Goal: Information Seeking & Learning: Learn about a topic

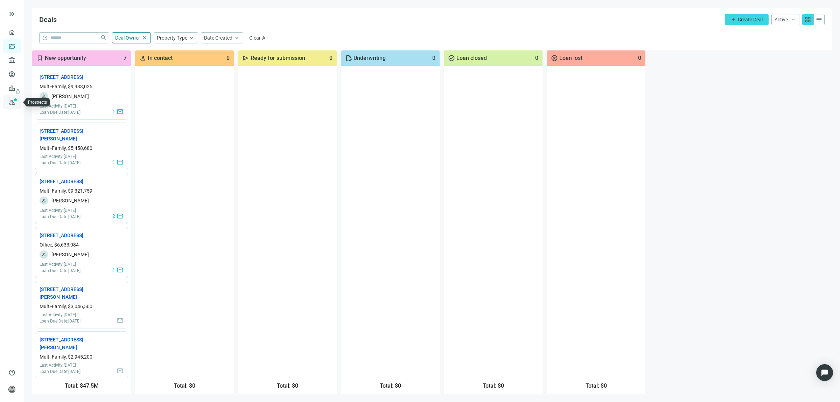
click at [18, 100] on link "Prospects New" at bounding box center [29, 102] width 22 height 14
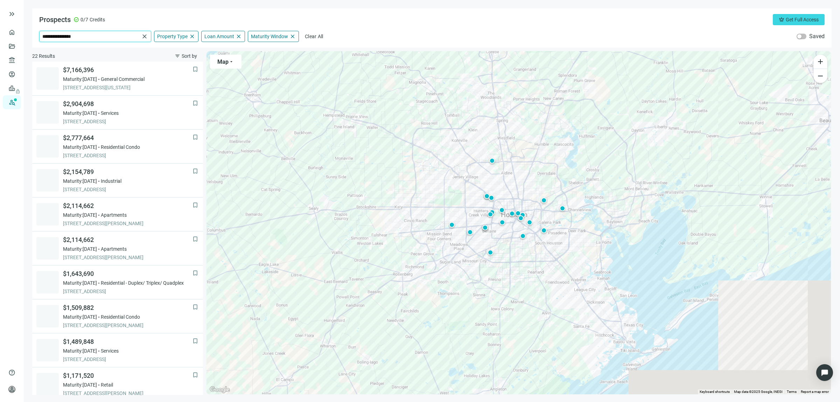
click at [93, 32] on input "**********" at bounding box center [90, 36] width 97 height 11
drag, startPoint x: 87, startPoint y: 34, endPoint x: 6, endPoint y: 37, distance: 80.6
click at [8, 36] on div "**********" at bounding box center [420, 201] width 840 height 402
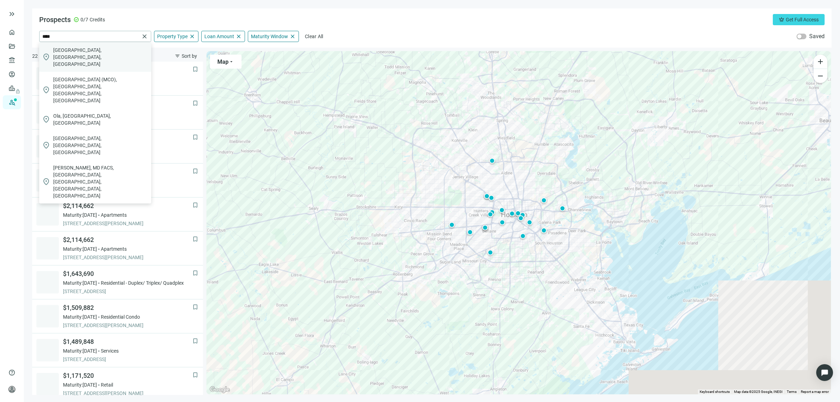
click at [85, 51] on span "[GEOGRAPHIC_DATA], [GEOGRAPHIC_DATA], [GEOGRAPHIC_DATA]" at bounding box center [100, 57] width 95 height 21
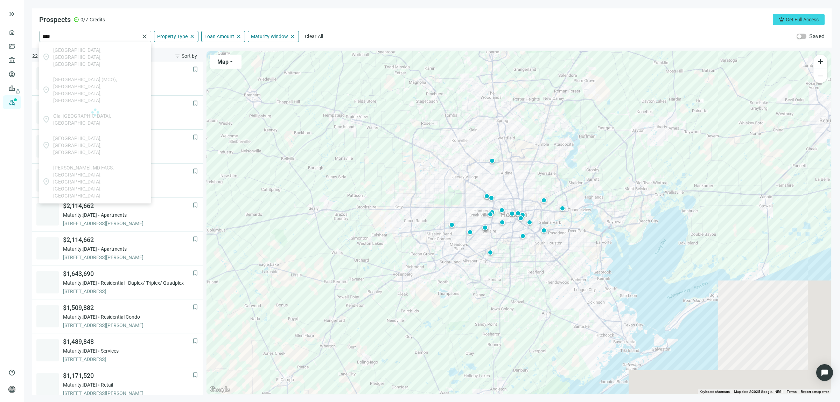
type input "**********"
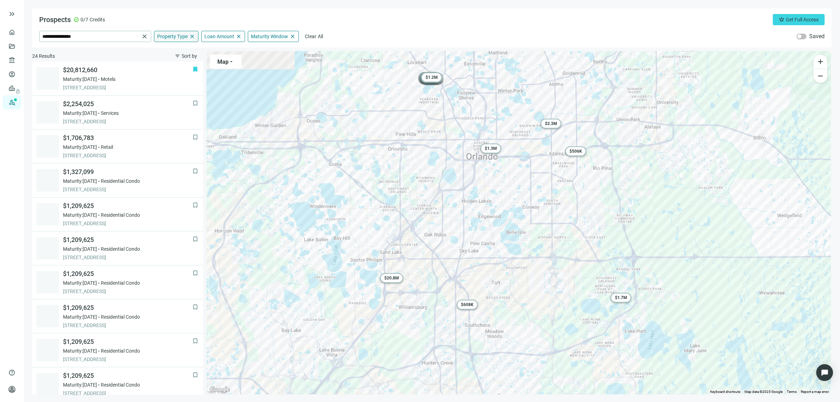
click at [192, 37] on span "close" at bounding box center [192, 36] width 6 height 6
click at [192, 37] on span "keyboard_arrow_up" at bounding box center [192, 36] width 6 height 6
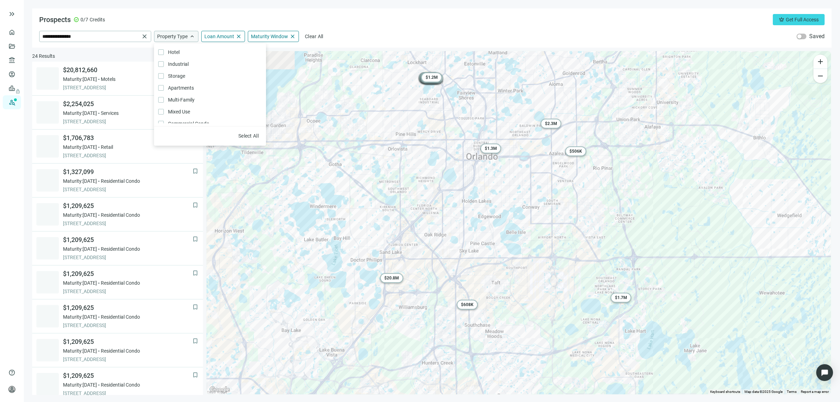
click at [172, 34] on span "Property Type" at bounding box center [172, 36] width 30 height 6
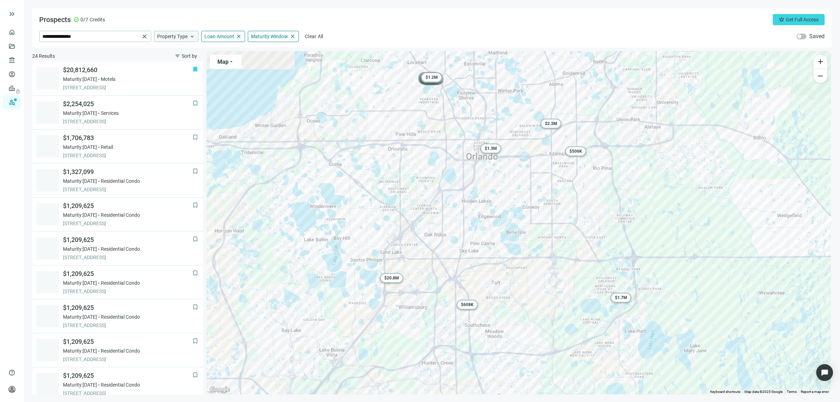
click at [166, 37] on span "Property Type" at bounding box center [172, 36] width 30 height 6
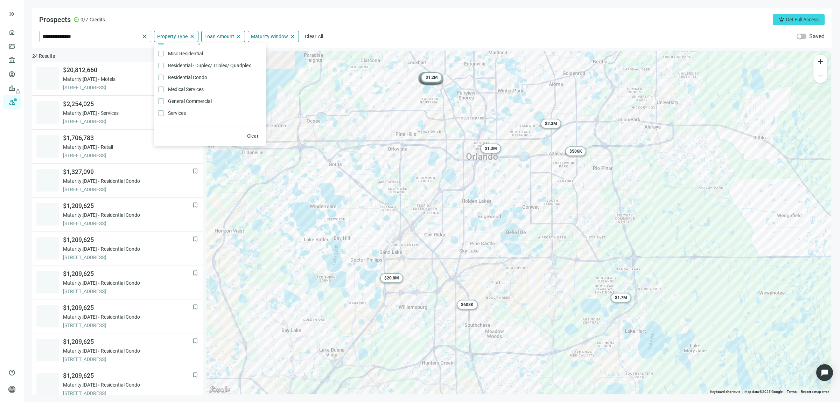
scroll to position [149, 0]
click at [229, 32] on div "Loan Amount close" at bounding box center [223, 36] width 44 height 11
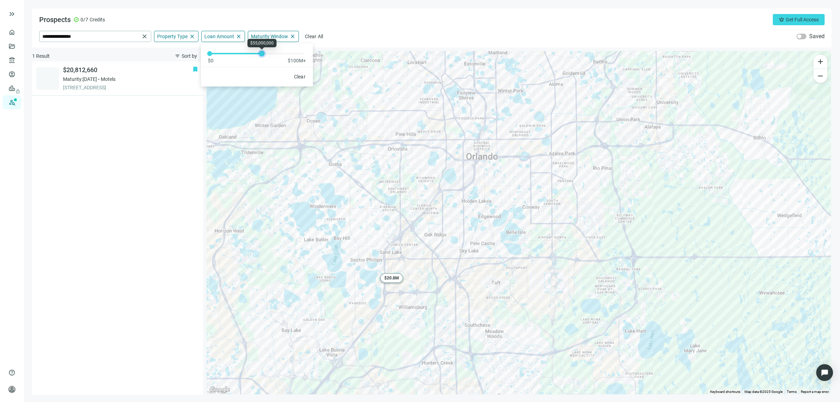
drag, startPoint x: 287, startPoint y: 55, endPoint x: 264, endPoint y: 57, distance: 23.5
click at [264, 57] on div "$0 $100M+" at bounding box center [257, 53] width 112 height 21
click at [278, 33] on div "Maturity Window close" at bounding box center [273, 36] width 51 height 11
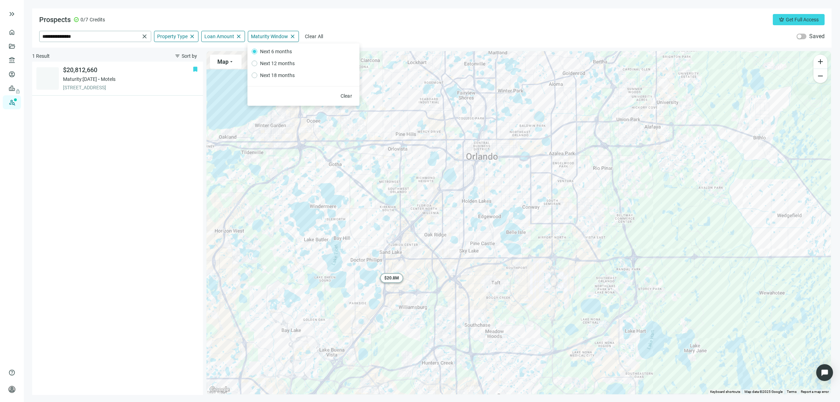
click at [279, 51] on span "Next 6 months" at bounding box center [275, 52] width 37 height 8
click at [184, 133] on div "bookmark $20,812,660 Maturity: [DATE] Motels [STREET_ADDRESS]" at bounding box center [117, 228] width 171 height 333
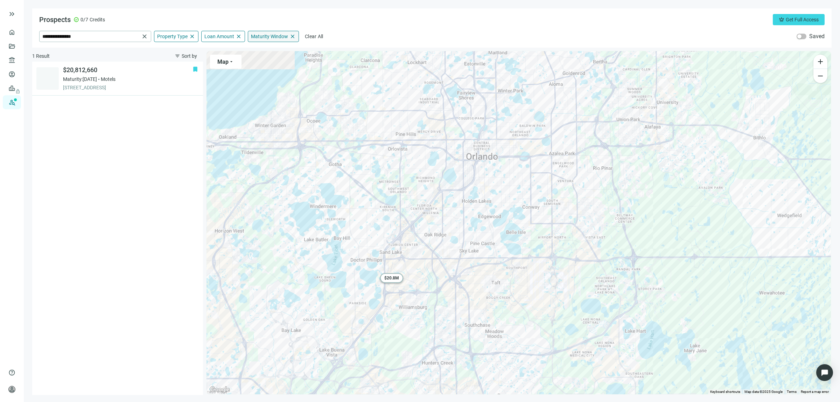
click at [283, 35] on span "Maturity Window" at bounding box center [269, 36] width 37 height 6
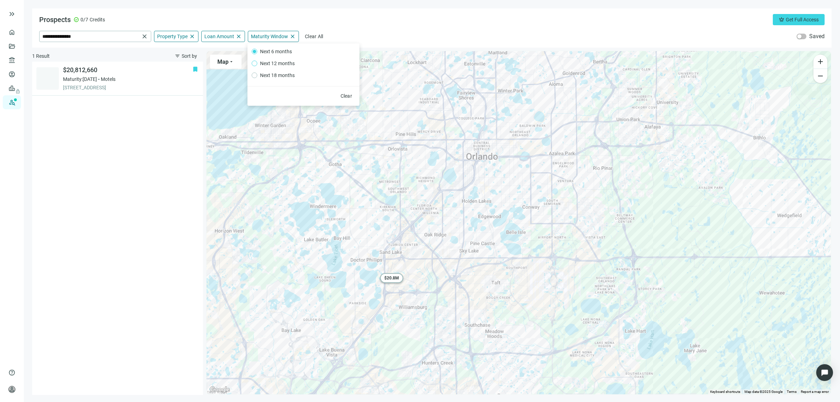
click at [272, 60] on span "Next 12 months" at bounding box center [277, 64] width 40 height 8
click at [175, 135] on div "bookmark $20,812,660 Maturity: [DATE] Motels [STREET_ADDRESS]" at bounding box center [117, 228] width 171 height 333
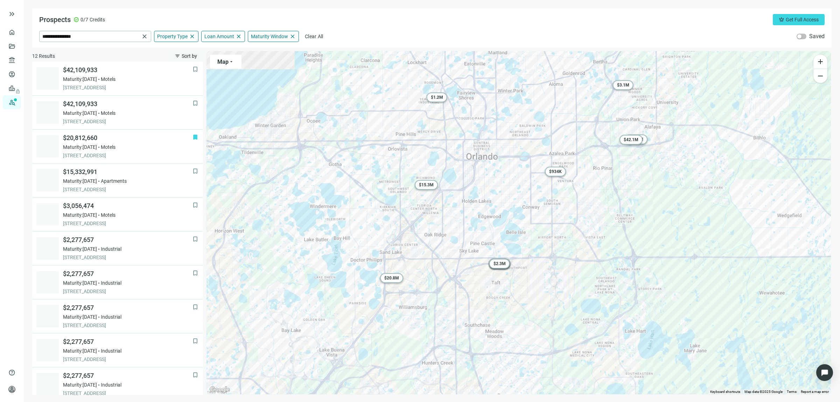
click at [191, 54] on span "Sort by" at bounding box center [189, 56] width 15 height 6
click at [196, 95] on span "Maturity Date (nearest)" at bounding box center [206, 97] width 60 height 7
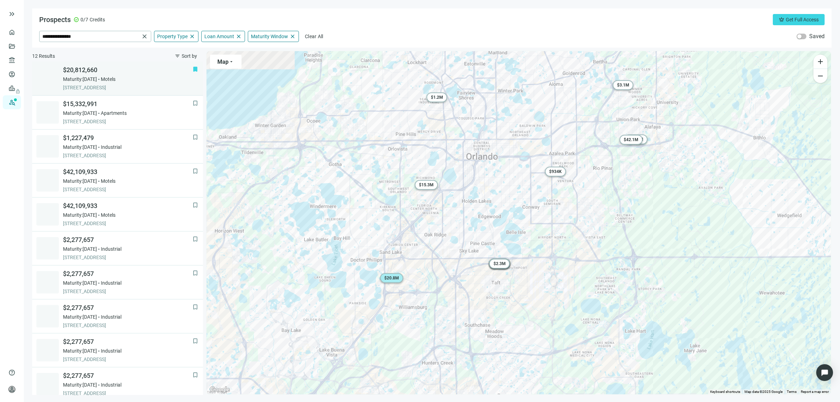
click at [89, 71] on span "$20,812,660" at bounding box center [128, 70] width 130 height 8
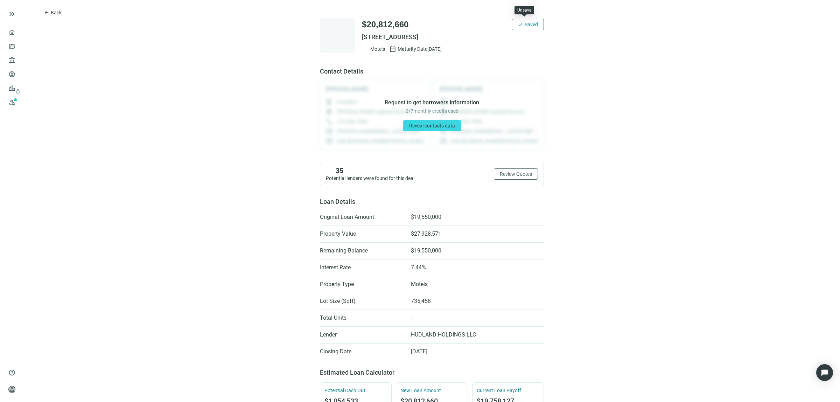
click at [527, 22] on span "Saved" at bounding box center [531, 25] width 13 height 6
click at [530, 25] on span "Save" at bounding box center [533, 25] width 11 height 6
click at [53, 10] on span "Back" at bounding box center [56, 13] width 11 height 6
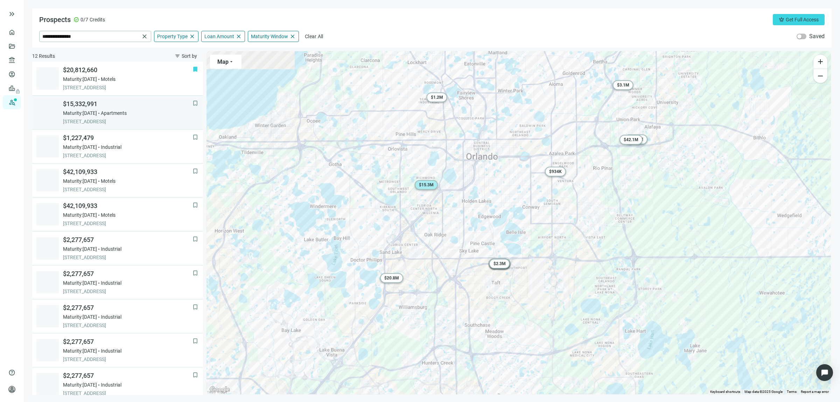
click at [102, 118] on span "[STREET_ADDRESS]" at bounding box center [128, 121] width 130 height 7
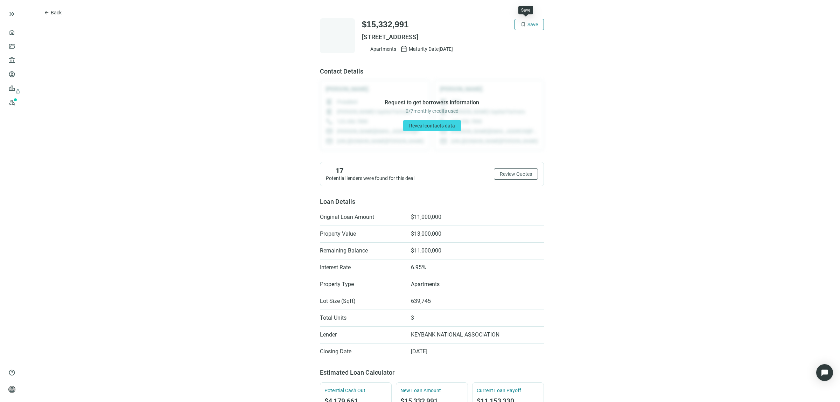
click at [528, 22] on span "Save" at bounding box center [533, 25] width 11 height 6
click at [54, 11] on span "Back" at bounding box center [56, 13] width 11 height 6
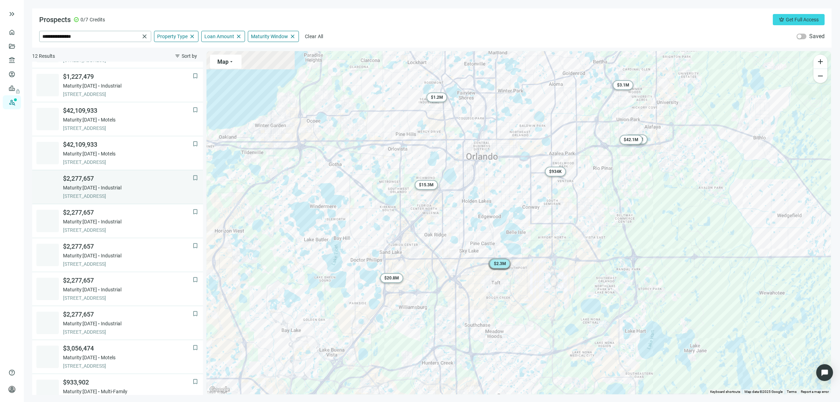
scroll to position [75, 0]
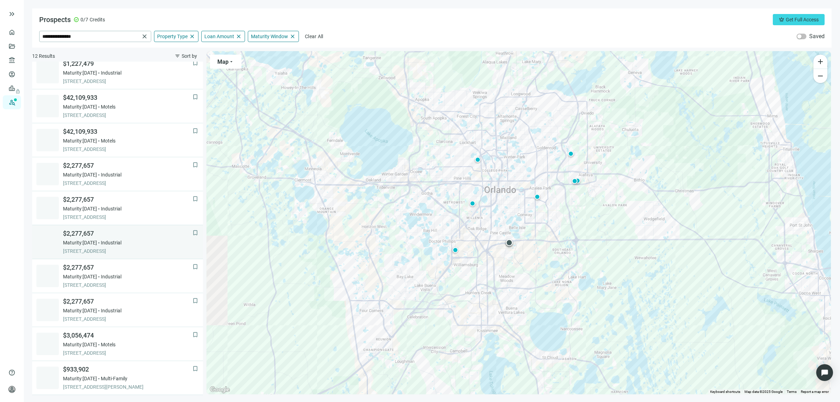
scroll to position [75, 0]
drag, startPoint x: 82, startPoint y: 33, endPoint x: 7, endPoint y: 30, distance: 75.3
click at [8, 27] on div "**********" at bounding box center [420, 201] width 840 height 402
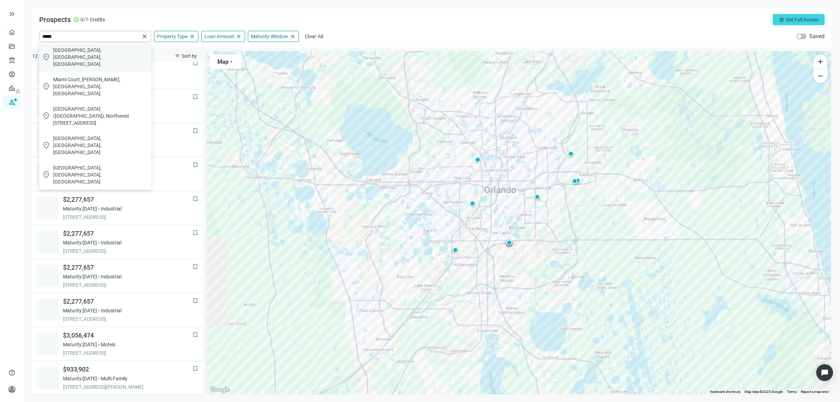
click at [78, 47] on span "[GEOGRAPHIC_DATA], [GEOGRAPHIC_DATA], [GEOGRAPHIC_DATA]" at bounding box center [100, 57] width 95 height 21
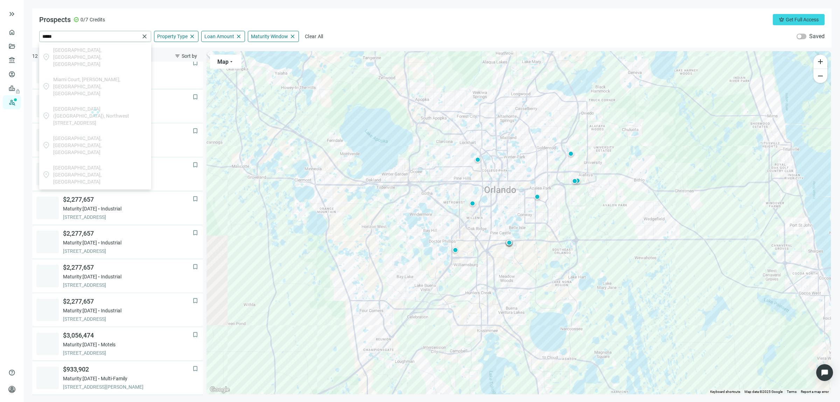
type input "**********"
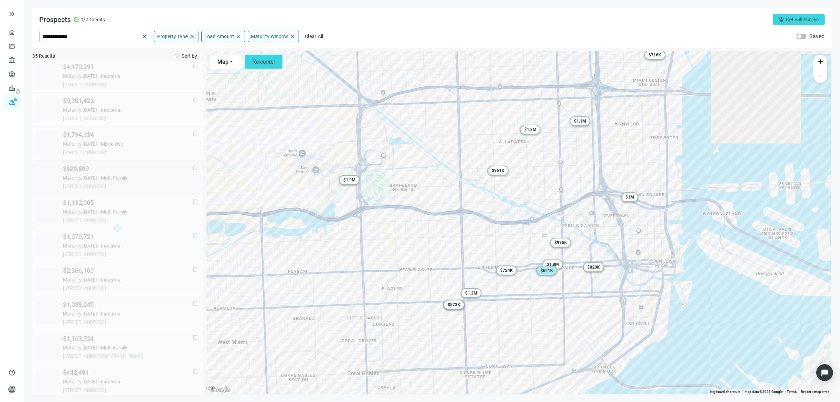
scroll to position [118, 0]
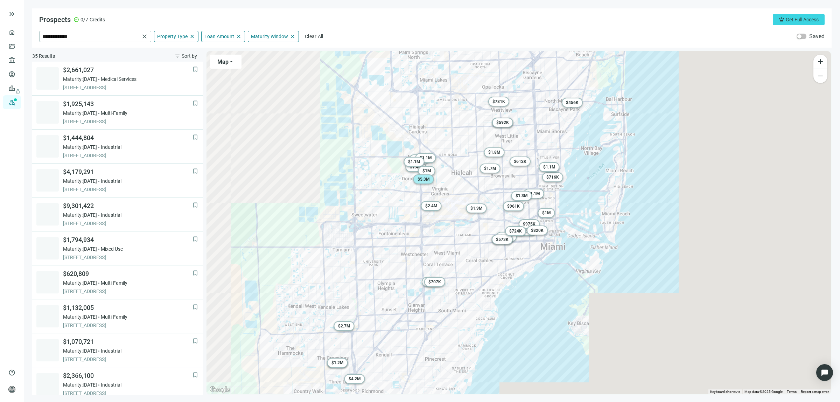
click at [421, 179] on span "$ 5.3M" at bounding box center [424, 179] width 12 height 5
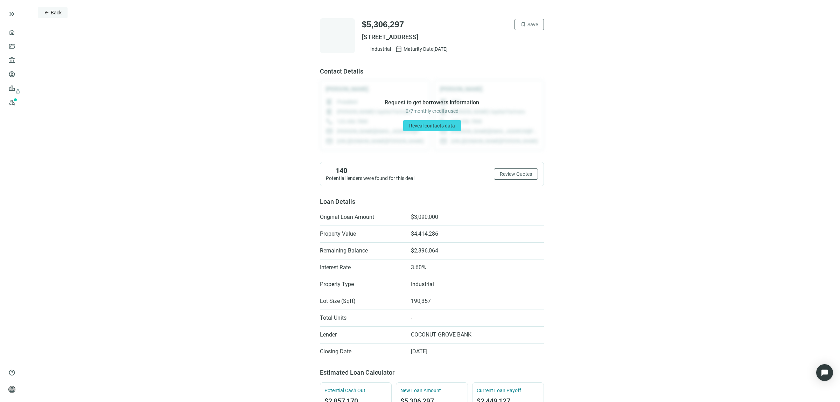
click at [58, 14] on span "Back" at bounding box center [56, 13] width 11 height 6
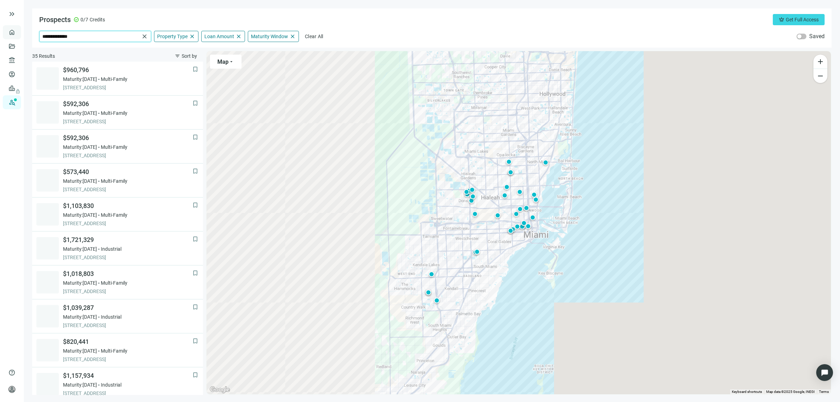
drag, startPoint x: 98, startPoint y: 40, endPoint x: 4, endPoint y: 28, distance: 95.2
click at [4, 28] on div "**********" at bounding box center [420, 201] width 840 height 402
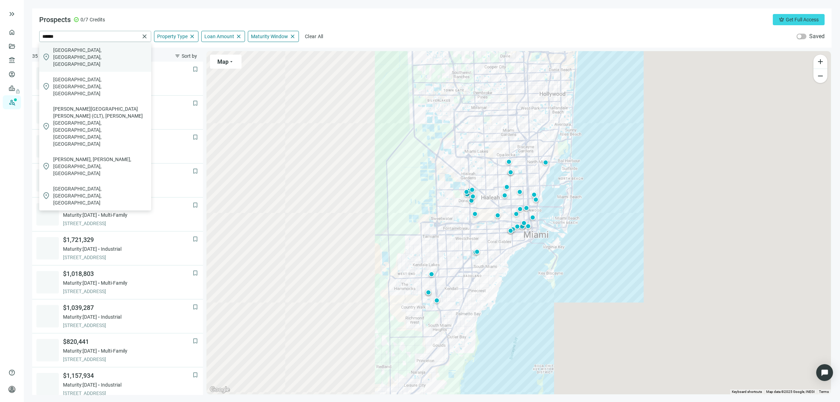
click at [78, 50] on span "[GEOGRAPHIC_DATA], [GEOGRAPHIC_DATA], [GEOGRAPHIC_DATA]" at bounding box center [100, 57] width 95 height 21
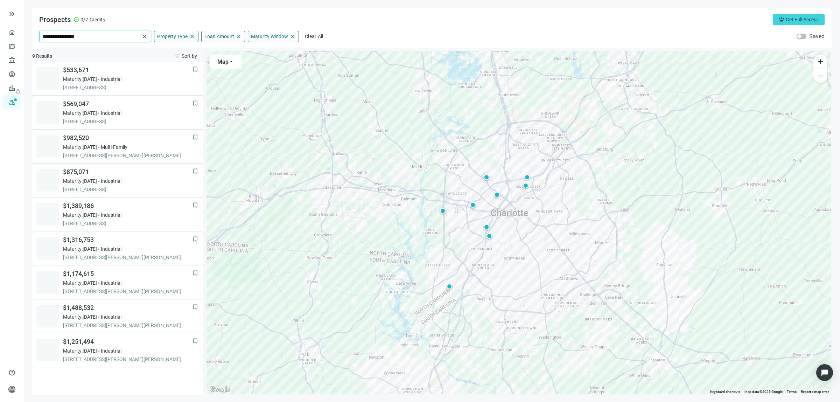
drag, startPoint x: 104, startPoint y: 37, endPoint x: 0, endPoint y: 30, distance: 104.2
click at [0, 30] on div "**********" at bounding box center [420, 201] width 840 height 402
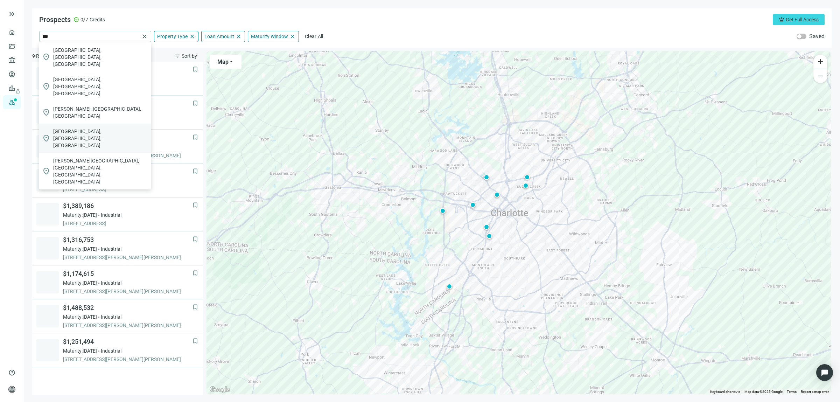
click at [88, 128] on span "[GEOGRAPHIC_DATA], [GEOGRAPHIC_DATA], [GEOGRAPHIC_DATA]" at bounding box center [100, 138] width 95 height 21
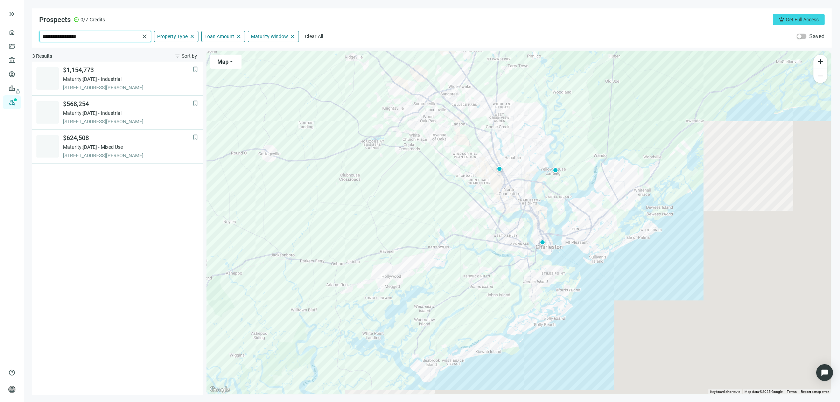
drag, startPoint x: 93, startPoint y: 34, endPoint x: 0, endPoint y: 30, distance: 93.2
click at [1, 29] on div "**********" at bounding box center [420, 201] width 840 height 402
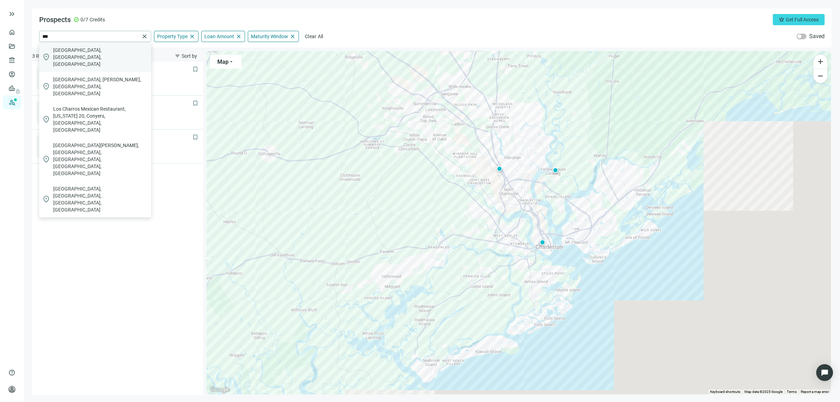
click at [64, 50] on span "[GEOGRAPHIC_DATA], [GEOGRAPHIC_DATA], [GEOGRAPHIC_DATA]" at bounding box center [100, 57] width 95 height 21
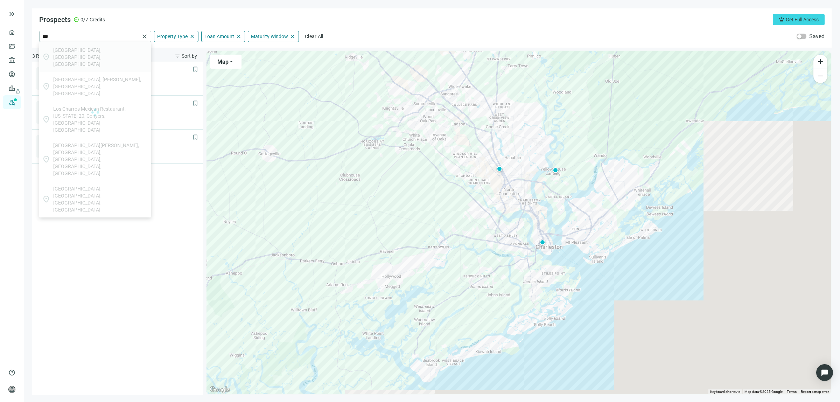
type input "**********"
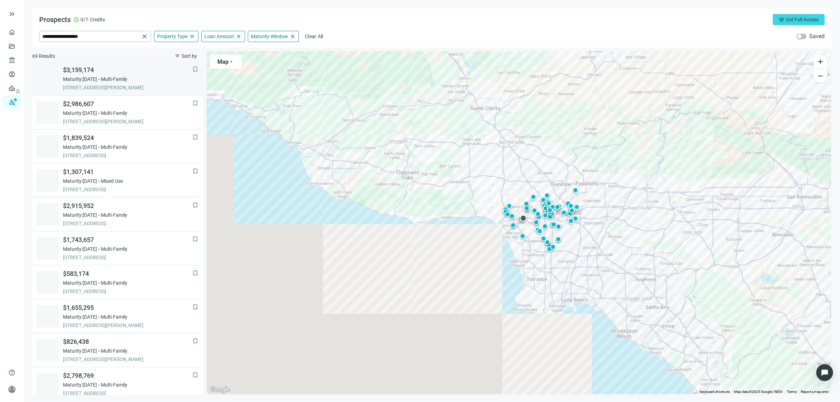
click at [127, 81] on span "Multi-Family" at bounding box center [114, 79] width 27 height 7
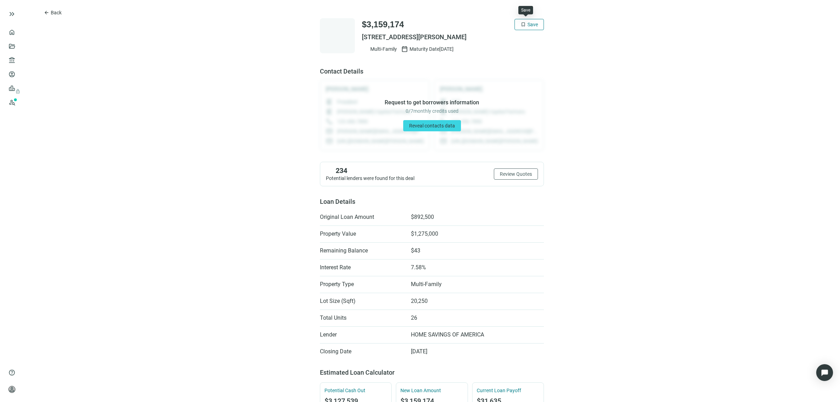
click at [535, 27] on button "bookmark Save" at bounding box center [529, 24] width 29 height 11
click at [53, 10] on span "Back" at bounding box center [56, 13] width 11 height 6
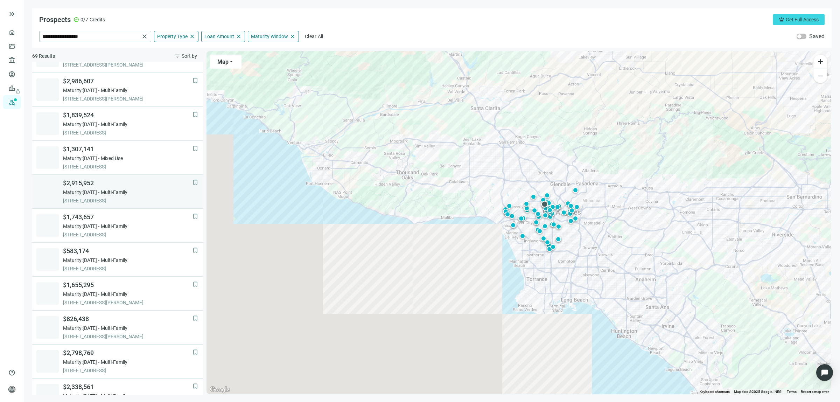
scroll to position [44, 0]
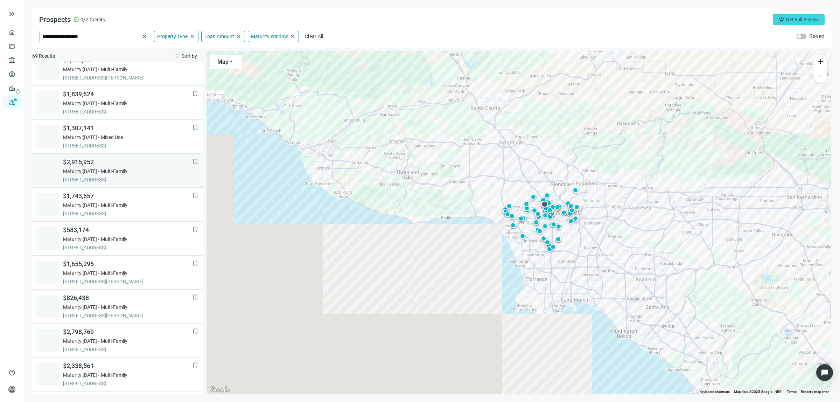
click at [110, 172] on div "Maturity: [DATE] Multi-Family" at bounding box center [128, 171] width 130 height 7
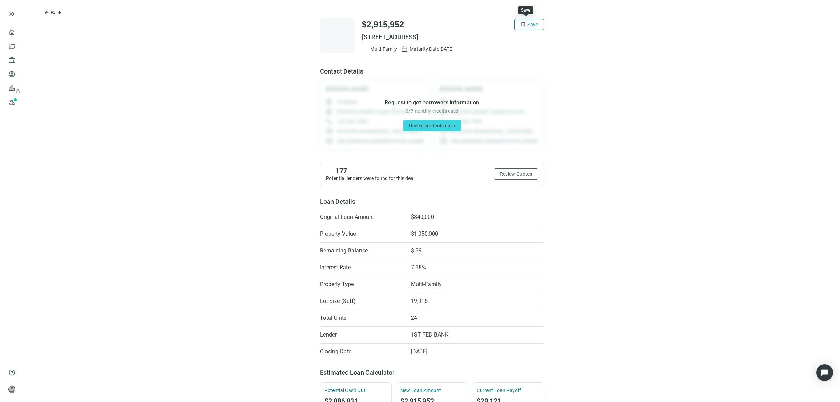
click at [522, 22] on span "bookmark" at bounding box center [524, 25] width 6 height 6
click at [55, 8] on button "arrow_back Back" at bounding box center [53, 12] width 30 height 11
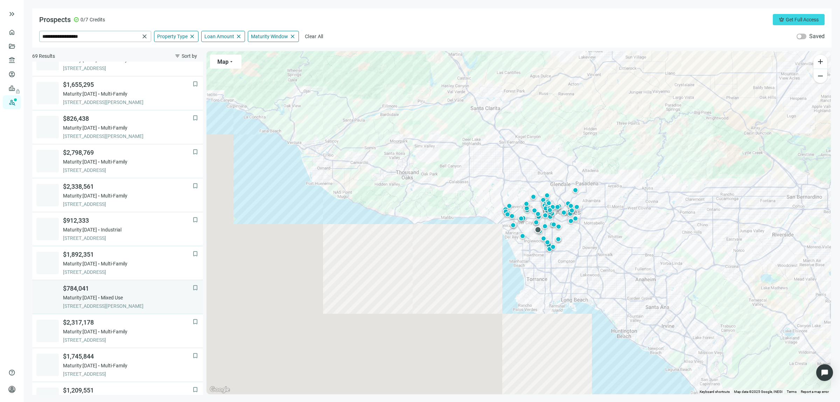
scroll to position [223, 0]
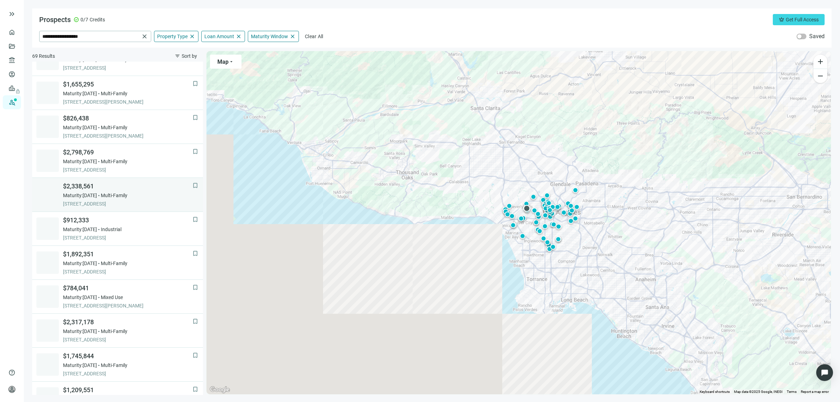
click at [99, 191] on div "$2,338,561 Maturity: [DATE] Multi-Family [STREET_ADDRESS]" at bounding box center [128, 194] width 130 height 25
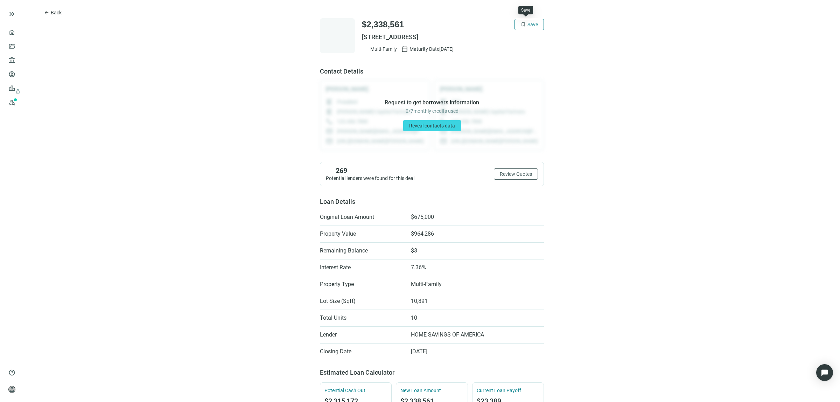
click at [528, 24] on span "Save" at bounding box center [533, 25] width 11 height 6
click at [55, 9] on button "arrow_back Back" at bounding box center [53, 12] width 30 height 11
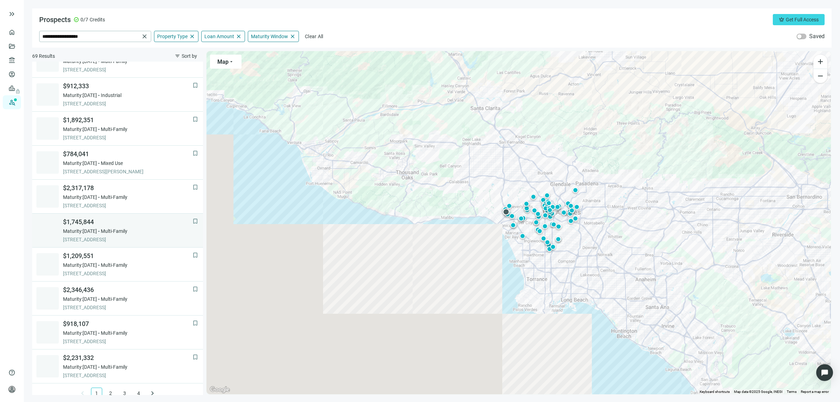
scroll to position [367, 0]
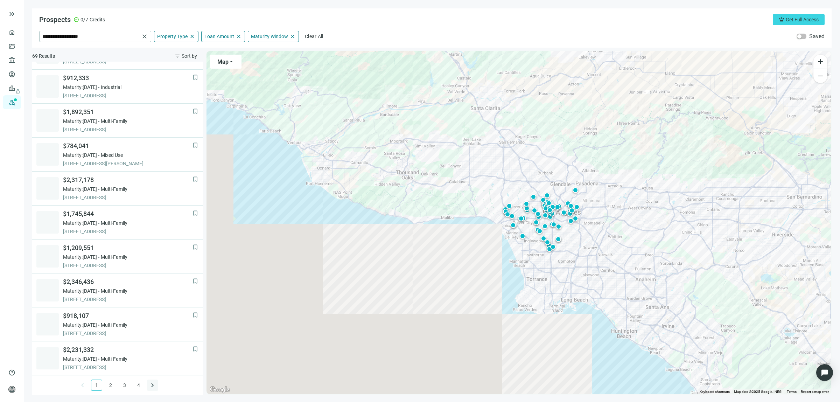
click at [149, 384] on span "keyboard_arrow_right" at bounding box center [152, 385] width 8 height 8
drag, startPoint x: 96, startPoint y: 34, endPoint x: 7, endPoint y: 26, distance: 88.9
click at [7, 26] on div "**********" at bounding box center [420, 201] width 840 height 402
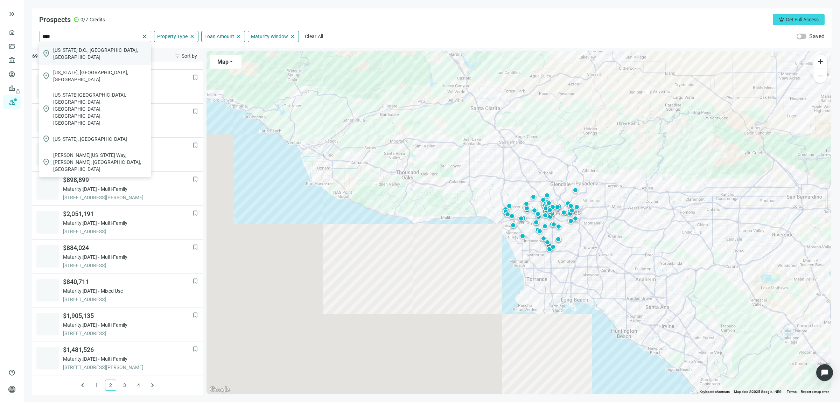
click at [65, 51] on span "[US_STATE] D.C., [GEOGRAPHIC_DATA], [GEOGRAPHIC_DATA]" at bounding box center [100, 54] width 95 height 14
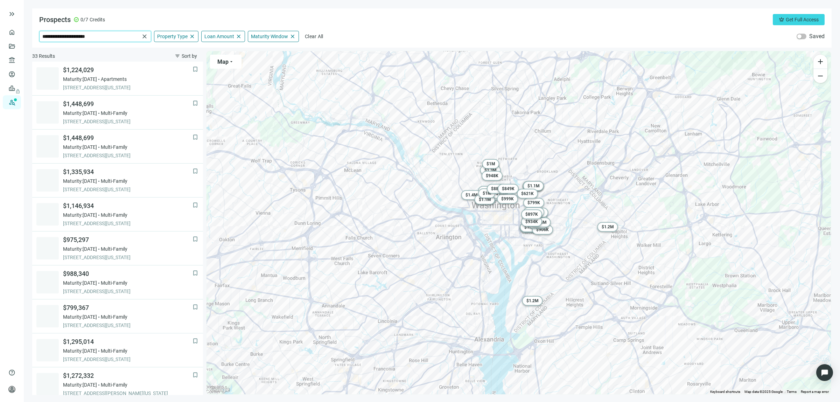
drag, startPoint x: 99, startPoint y: 33, endPoint x: 0, endPoint y: 21, distance: 99.8
click at [0, 21] on div "**********" at bounding box center [420, 201] width 840 height 402
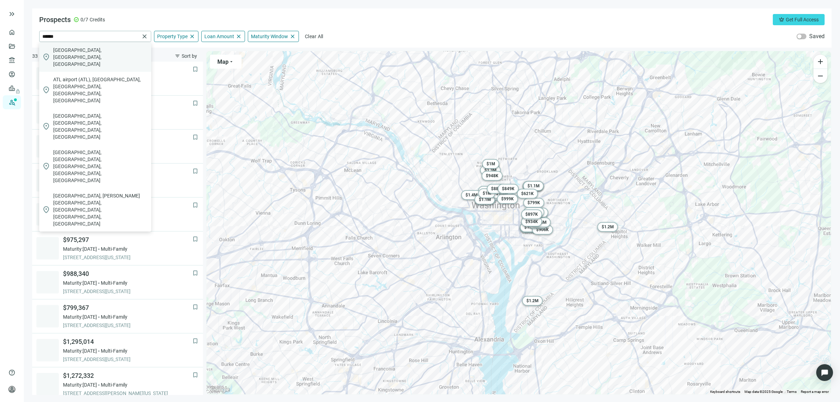
click at [77, 52] on span "[GEOGRAPHIC_DATA], [GEOGRAPHIC_DATA], [GEOGRAPHIC_DATA]" at bounding box center [100, 57] width 95 height 21
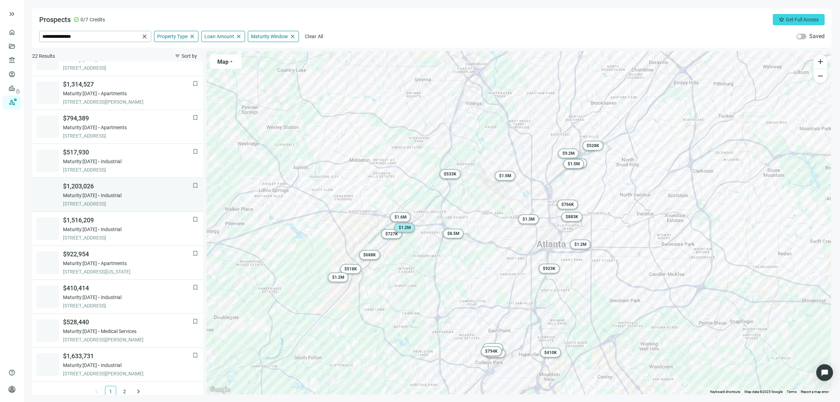
scroll to position [367, 0]
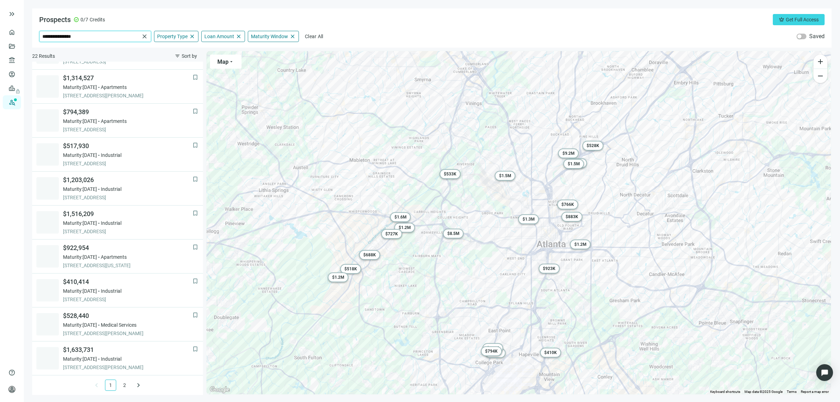
drag, startPoint x: 85, startPoint y: 37, endPoint x: 0, endPoint y: 27, distance: 85.7
click at [0, 26] on div "**********" at bounding box center [420, 201] width 840 height 402
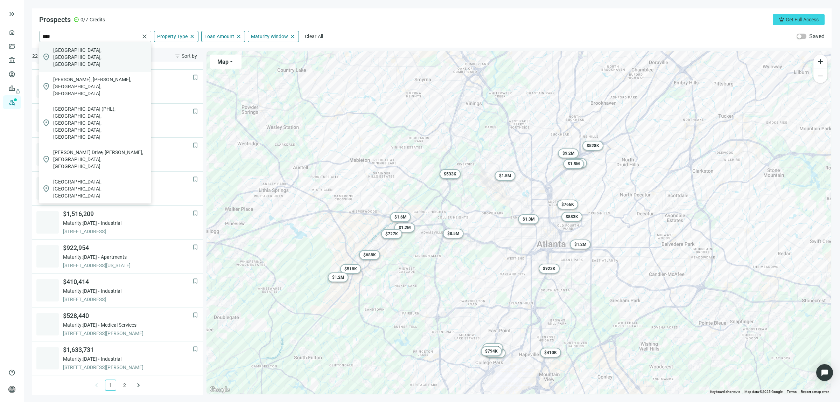
click at [61, 52] on span "[GEOGRAPHIC_DATA], [GEOGRAPHIC_DATA], [GEOGRAPHIC_DATA]" at bounding box center [100, 57] width 95 height 21
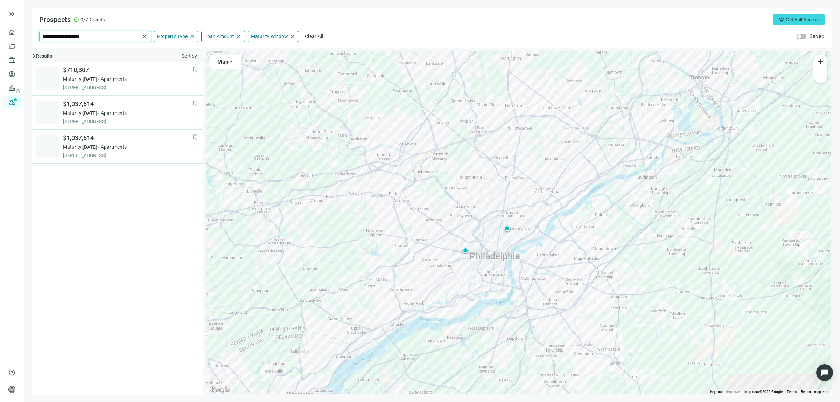
drag, startPoint x: 90, startPoint y: 39, endPoint x: 0, endPoint y: 4, distance: 96.3
click at [0, 4] on div "**********" at bounding box center [420, 201] width 840 height 402
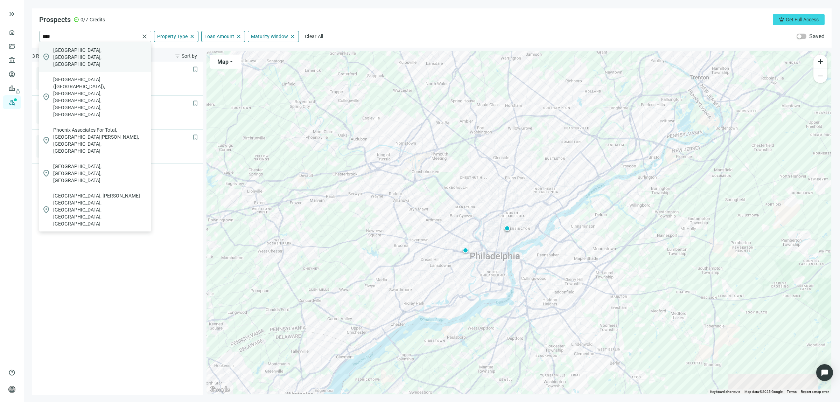
click at [74, 54] on span "[GEOGRAPHIC_DATA], [GEOGRAPHIC_DATA], [GEOGRAPHIC_DATA]" at bounding box center [100, 57] width 95 height 21
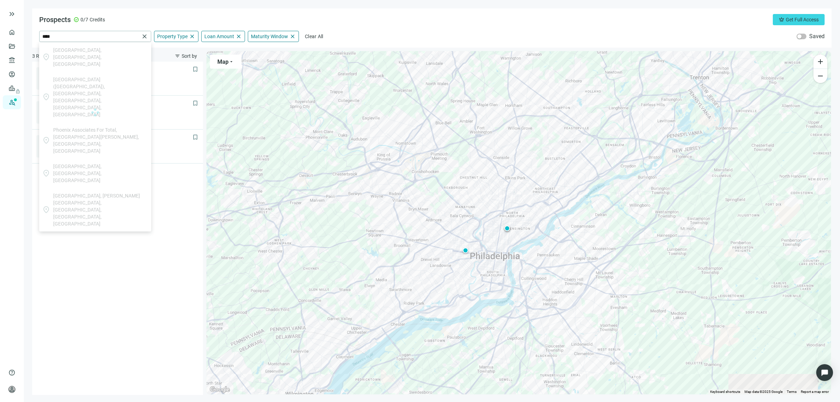
type input "**********"
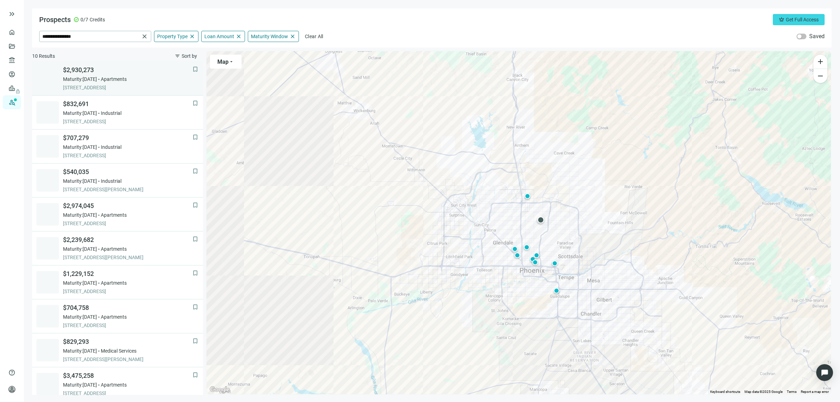
click at [97, 77] on span "Maturity: [DATE]" at bounding box center [80, 79] width 34 height 7
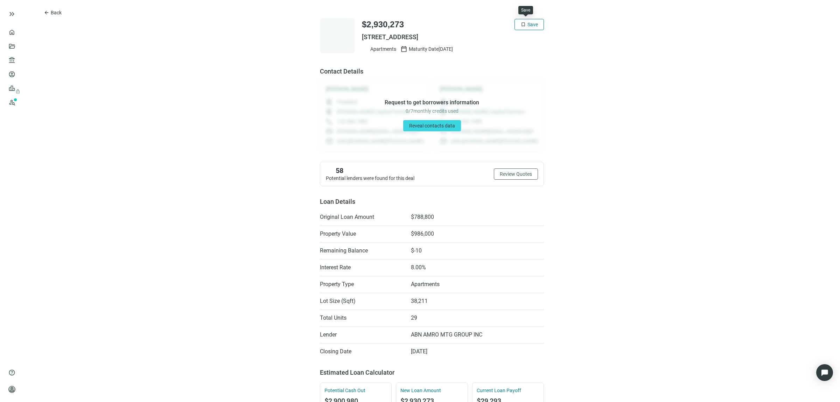
click at [529, 24] on span "Save" at bounding box center [533, 25] width 11 height 6
click at [57, 11] on span "Back" at bounding box center [56, 13] width 11 height 6
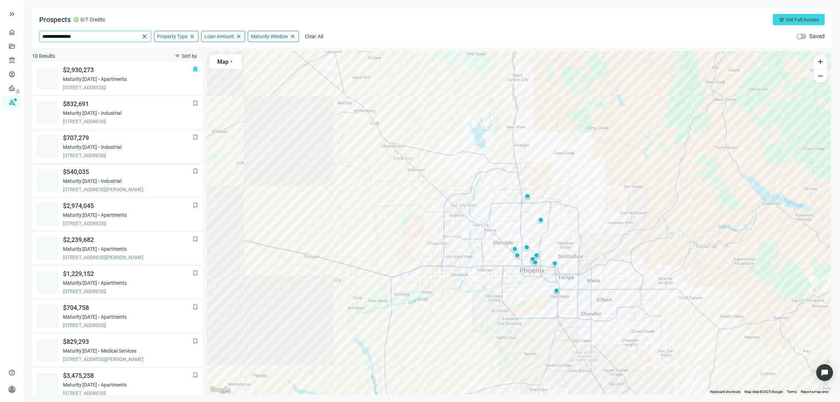
drag, startPoint x: 81, startPoint y: 37, endPoint x: 0, endPoint y: 19, distance: 82.5
click at [0, 19] on div "**********" at bounding box center [420, 201] width 840 height 402
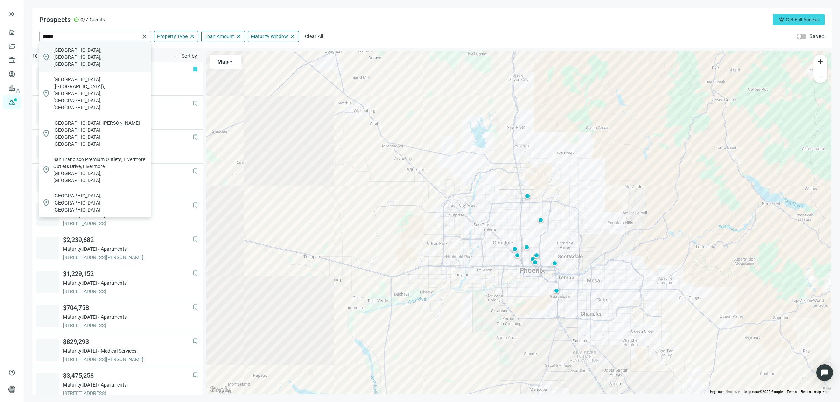
click at [82, 53] on span "[GEOGRAPHIC_DATA], [GEOGRAPHIC_DATA], [GEOGRAPHIC_DATA]" at bounding box center [100, 57] width 95 height 21
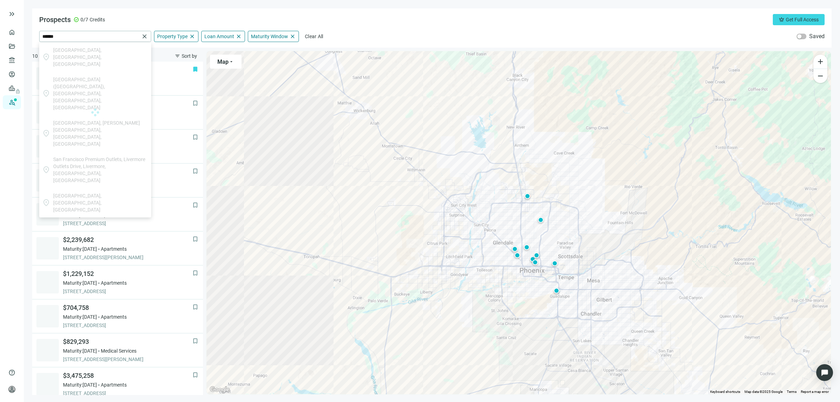
type input "**********"
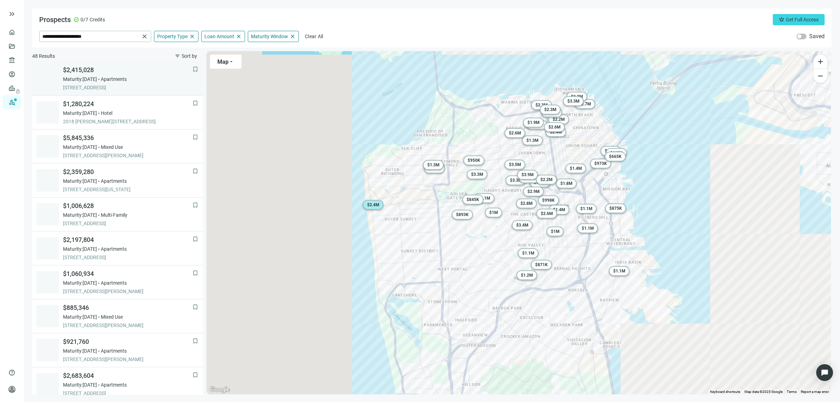
click at [94, 78] on span "Maturity: [DATE]" at bounding box center [80, 79] width 34 height 7
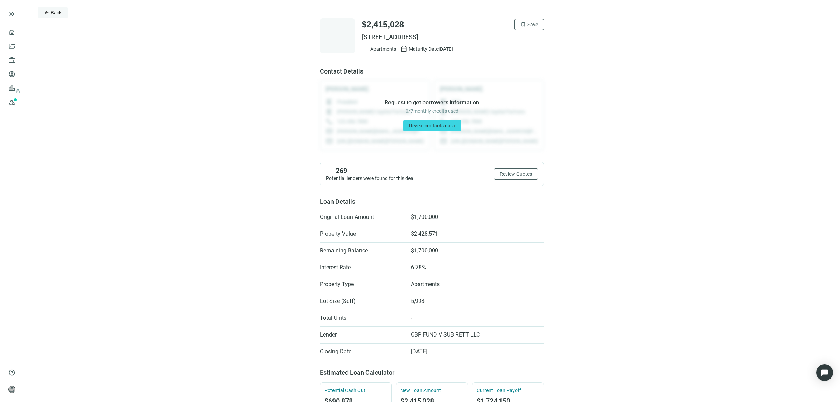
click at [50, 11] on button "arrow_back Back" at bounding box center [53, 12] width 30 height 11
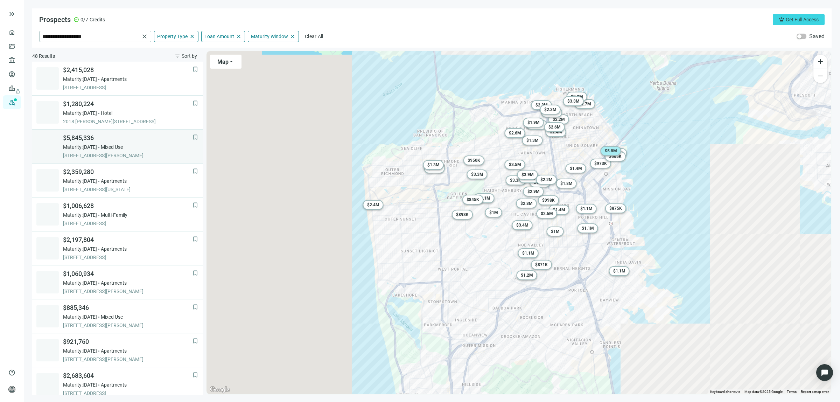
click at [85, 138] on span "$5,845,336" at bounding box center [128, 138] width 130 height 8
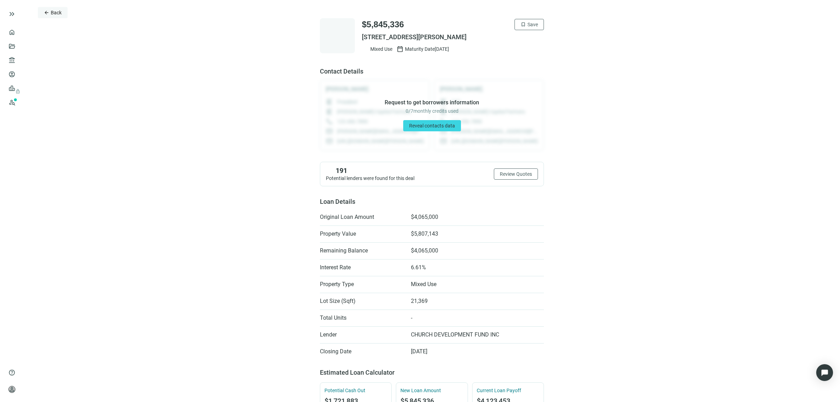
click at [57, 11] on span "Back" at bounding box center [56, 13] width 11 height 6
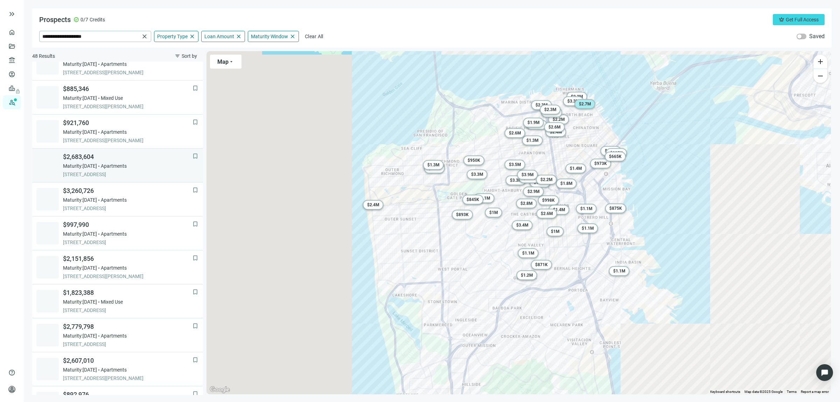
scroll to position [243, 0]
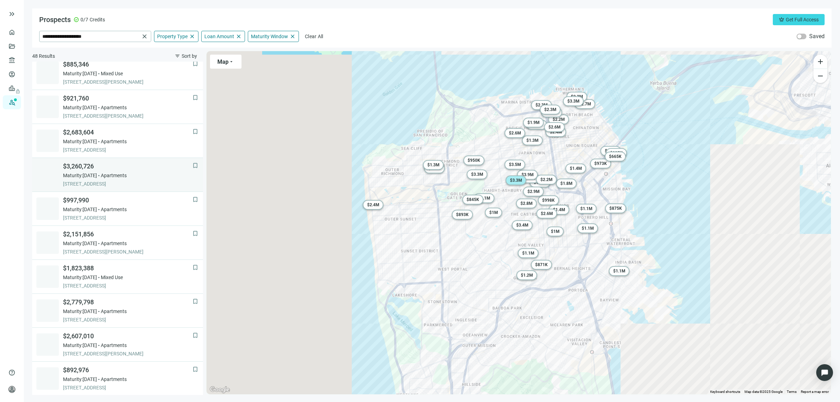
click at [76, 172] on div "$3,260,726 Maturity: [DATE] Apartments [STREET_ADDRESS]" at bounding box center [128, 174] width 130 height 25
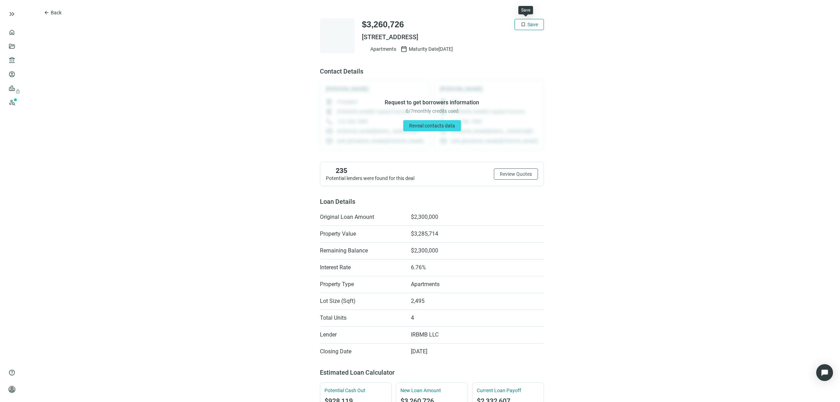
click at [522, 23] on span "bookmark" at bounding box center [524, 25] width 6 height 6
click at [58, 11] on span "Back" at bounding box center [56, 13] width 11 height 6
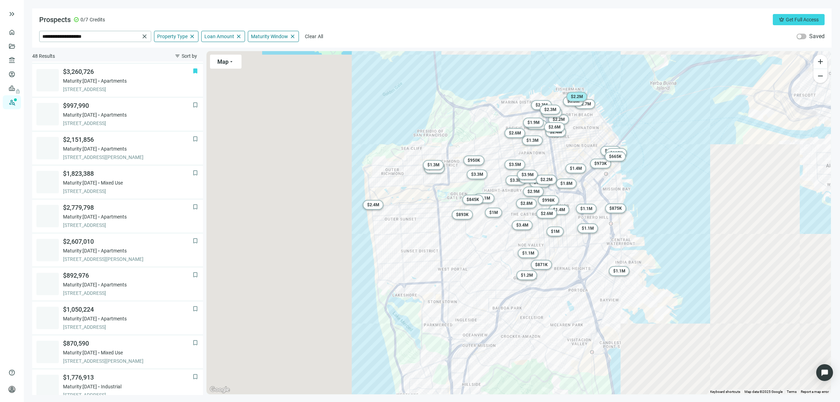
scroll to position [340, 0]
click at [526, 173] on span "$ 3.9M" at bounding box center [528, 174] width 12 height 5
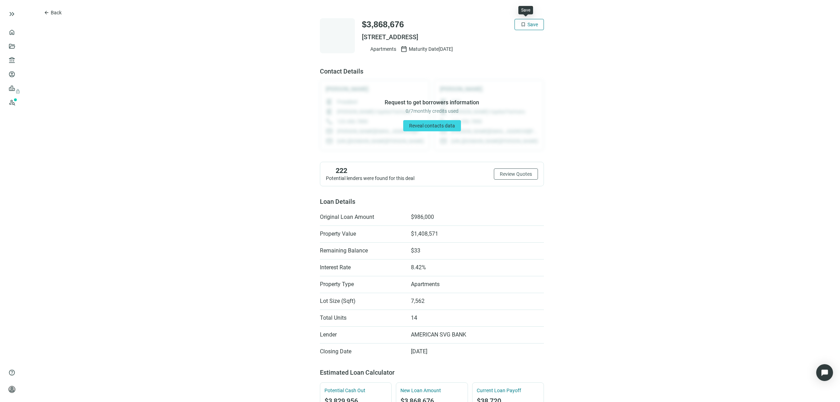
click at [528, 26] on span "Save" at bounding box center [533, 25] width 11 height 6
click at [59, 13] on span "Back" at bounding box center [56, 13] width 11 height 6
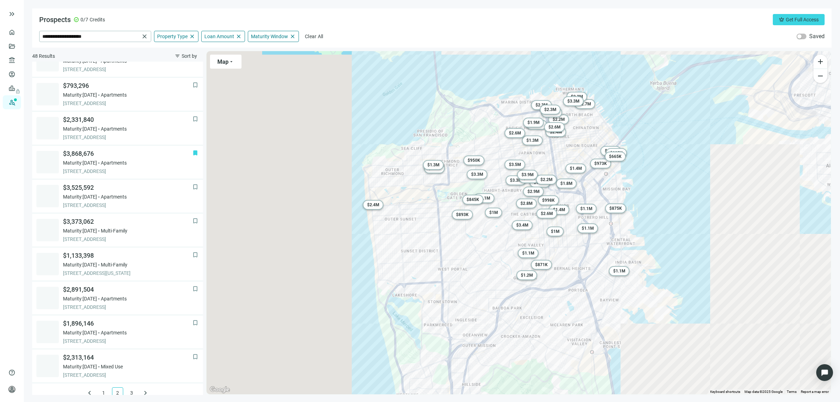
scroll to position [367, 0]
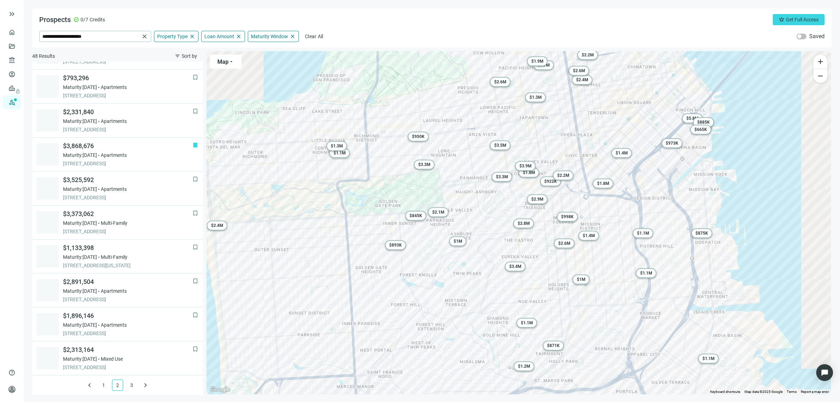
drag, startPoint x: 601, startPoint y: 242, endPoint x: 592, endPoint y: 265, distance: 25.0
click at [592, 266] on div "To activate drag with keyboard, press Alt + Enter. Once in keyboard drag state,…" at bounding box center [519, 222] width 625 height 343
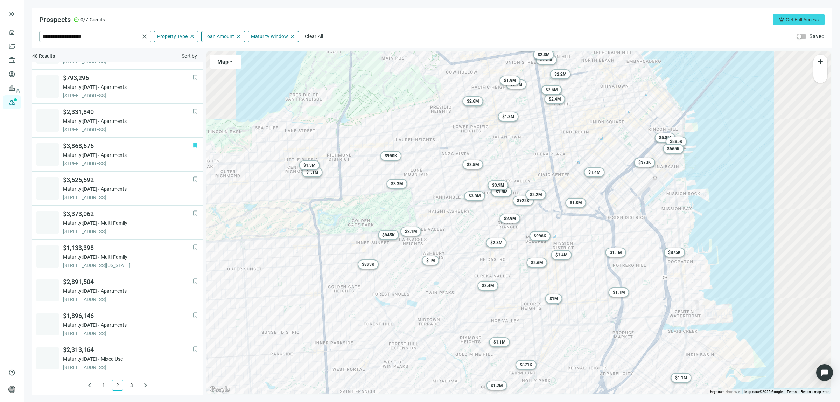
drag, startPoint x: 517, startPoint y: 258, endPoint x: 479, endPoint y: 284, distance: 45.6
click at [481, 286] on div "To activate drag with keyboard, press Alt + Enter. Once in keyboard drag state,…" at bounding box center [519, 222] width 625 height 343
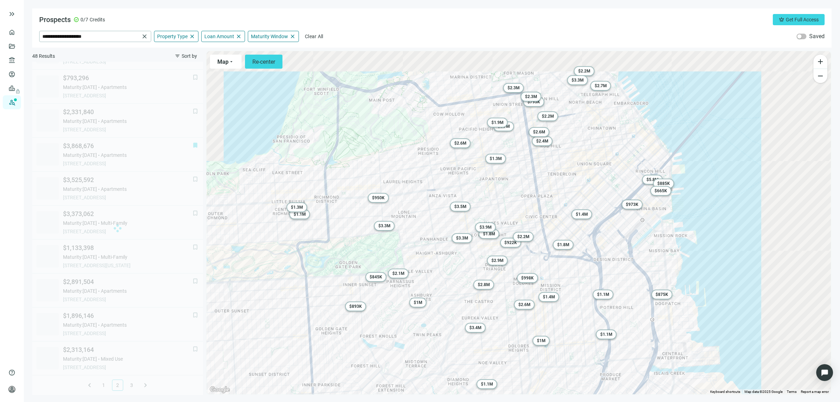
drag, startPoint x: 653, startPoint y: 258, endPoint x: 648, endPoint y: 287, distance: 29.5
click at [648, 287] on div "To activate drag with keyboard, press Alt + Enter. Once in keyboard drag state,…" at bounding box center [519, 222] width 625 height 343
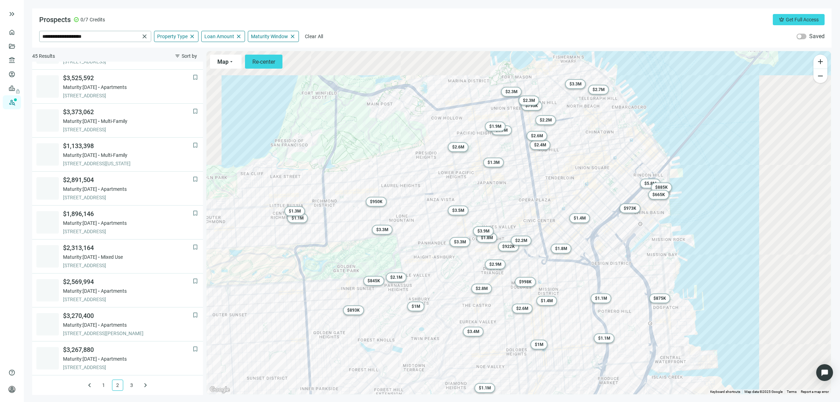
scroll to position [265, 0]
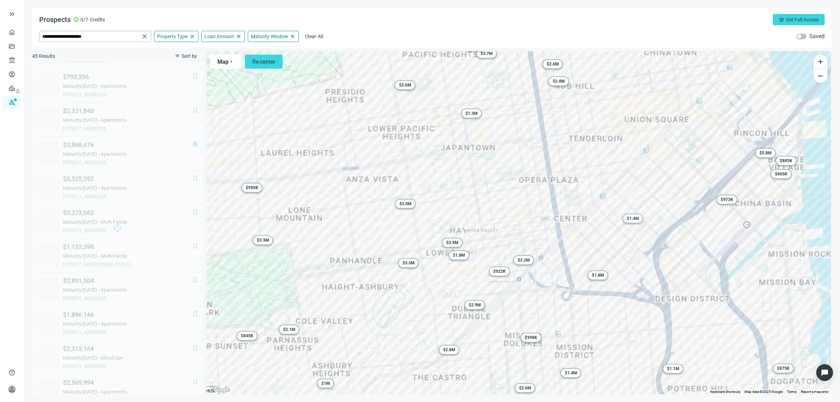
scroll to position [230, 0]
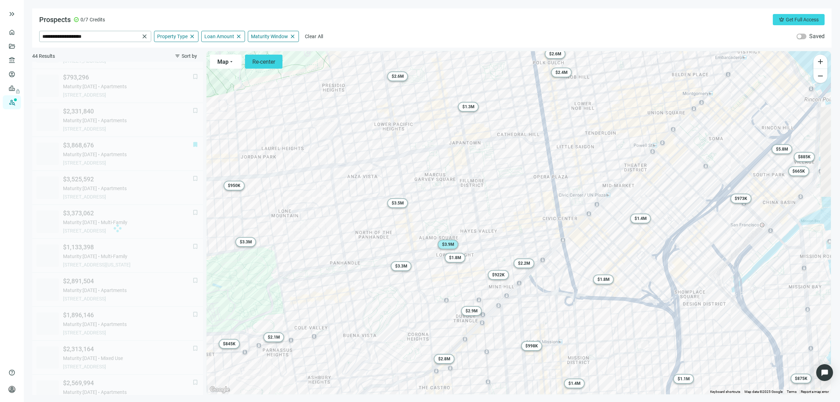
scroll to position [367, 0]
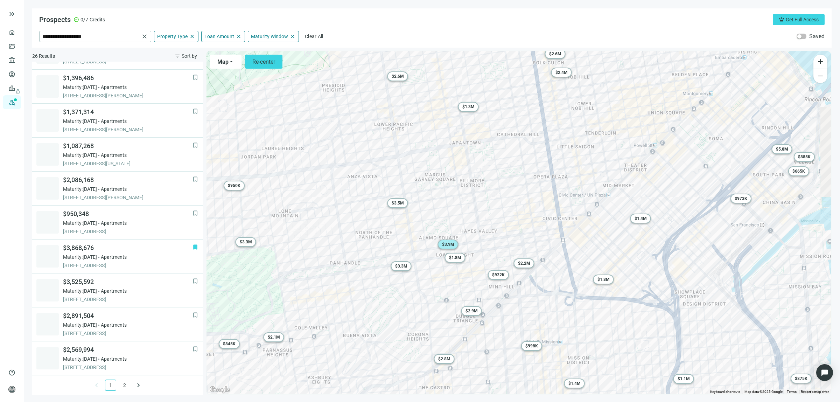
click at [447, 242] on span "$ 3.9M" at bounding box center [448, 244] width 12 height 5
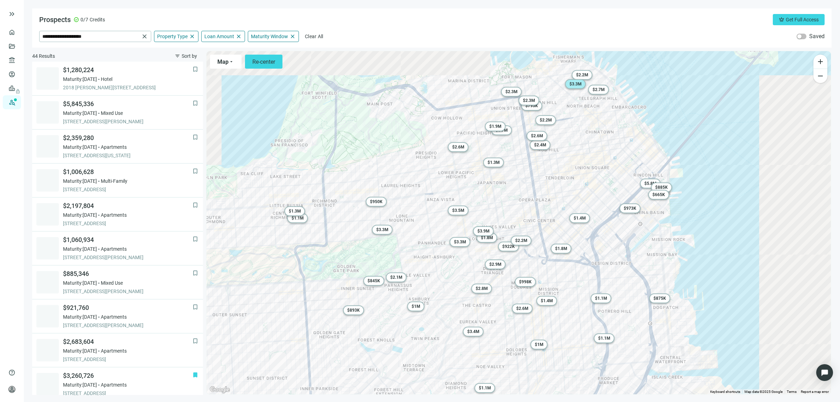
click at [574, 85] on span "$ 3.3M" at bounding box center [576, 84] width 12 height 5
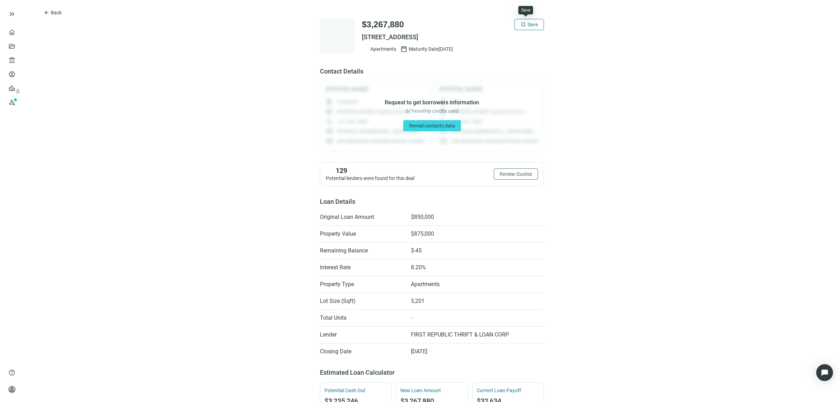
click at [531, 26] on span "Save" at bounding box center [533, 25] width 11 height 6
click at [54, 11] on span "Back" at bounding box center [56, 13] width 11 height 6
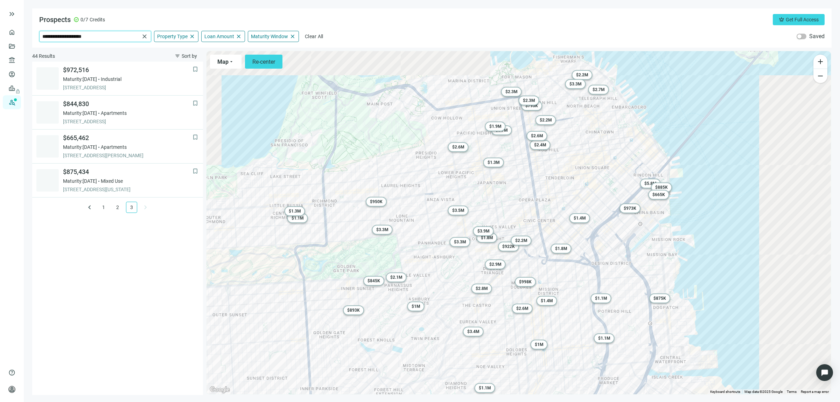
drag, startPoint x: 100, startPoint y: 40, endPoint x: 0, endPoint y: 26, distance: 100.7
click at [0, 27] on div "**********" at bounding box center [420, 201] width 840 height 402
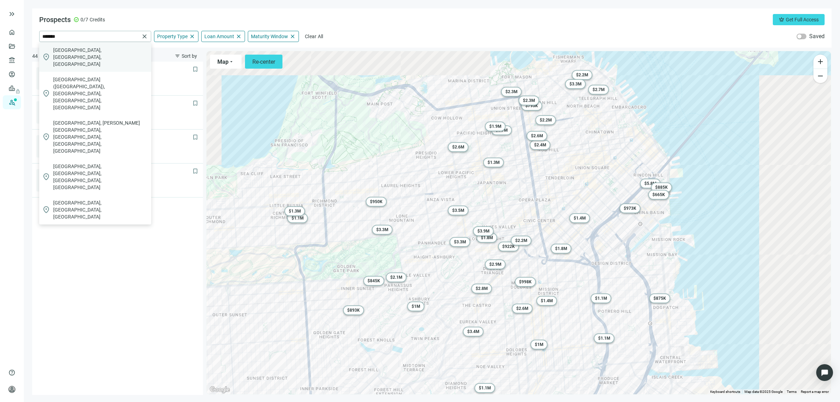
click at [79, 51] on span "[GEOGRAPHIC_DATA], [GEOGRAPHIC_DATA], [GEOGRAPHIC_DATA]" at bounding box center [100, 57] width 95 height 21
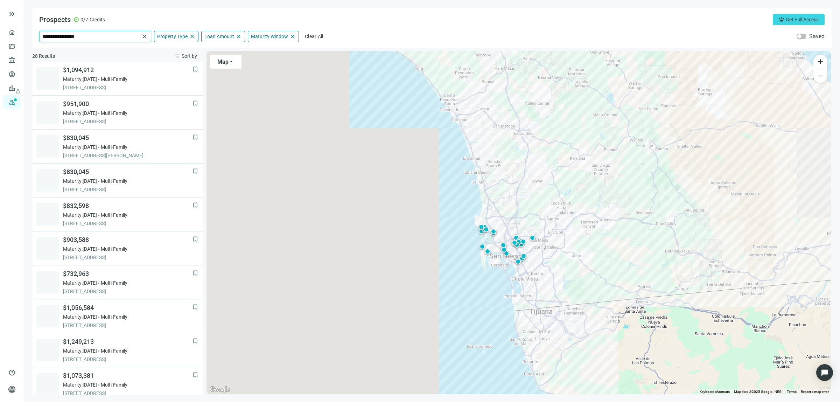
click at [133, 36] on input "**********" at bounding box center [90, 36] width 97 height 11
drag, startPoint x: 134, startPoint y: 36, endPoint x: 1, endPoint y: 33, distance: 132.7
click at [0, 27] on div "**********" at bounding box center [420, 201] width 840 height 402
click at [95, 46] on div "location_on [STREET_ADDRESS]" at bounding box center [95, 50] width 112 height 17
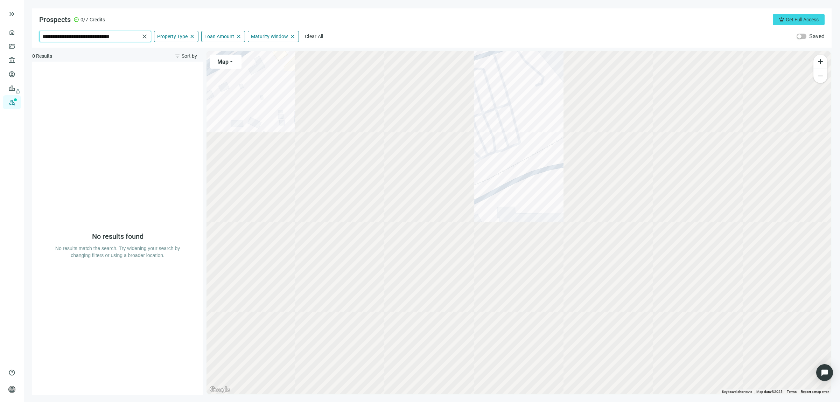
drag, startPoint x: 139, startPoint y: 34, endPoint x: 0, endPoint y: 22, distance: 139.1
click at [0, 22] on div "**********" at bounding box center [420, 201] width 840 height 402
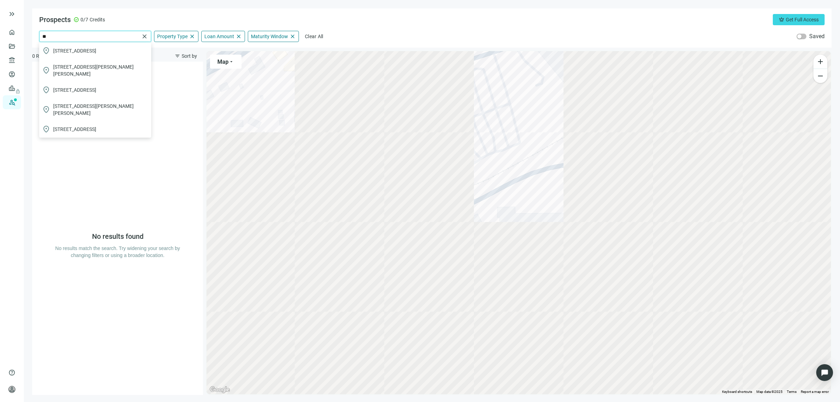
type input "*"
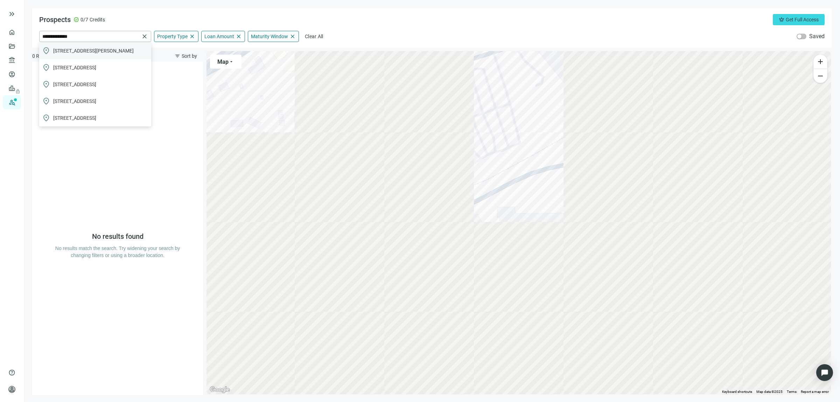
click at [96, 48] on span "[STREET_ADDRESS][PERSON_NAME]" at bounding box center [93, 50] width 81 height 7
type input "**********"
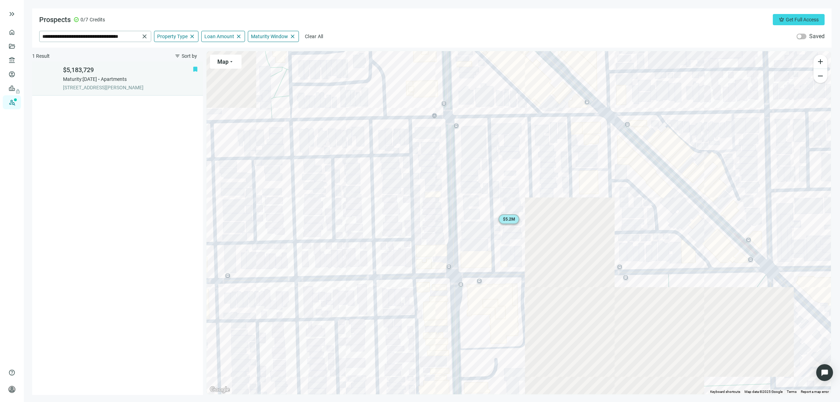
click at [97, 78] on span "Maturity: [DATE]" at bounding box center [80, 79] width 34 height 7
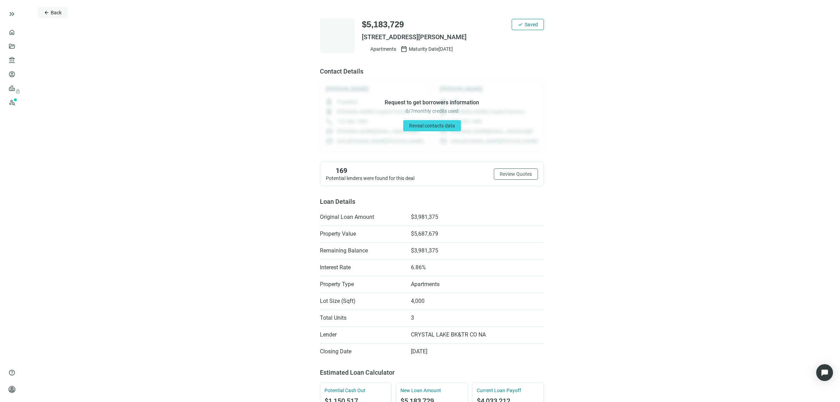
click at [56, 11] on span "Back" at bounding box center [56, 13] width 11 height 6
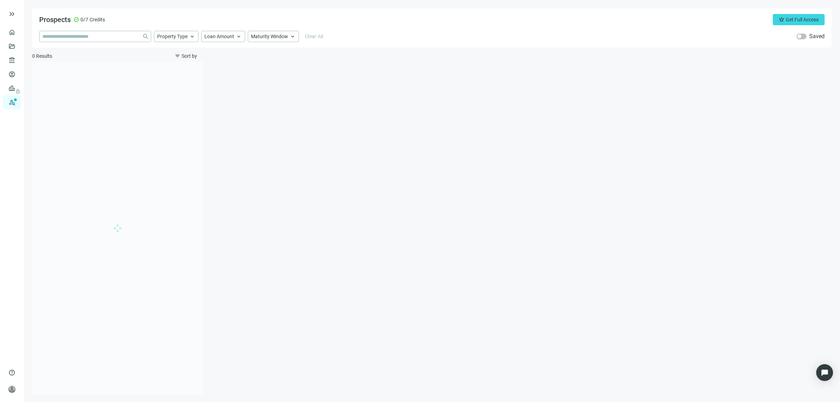
type input "**********"
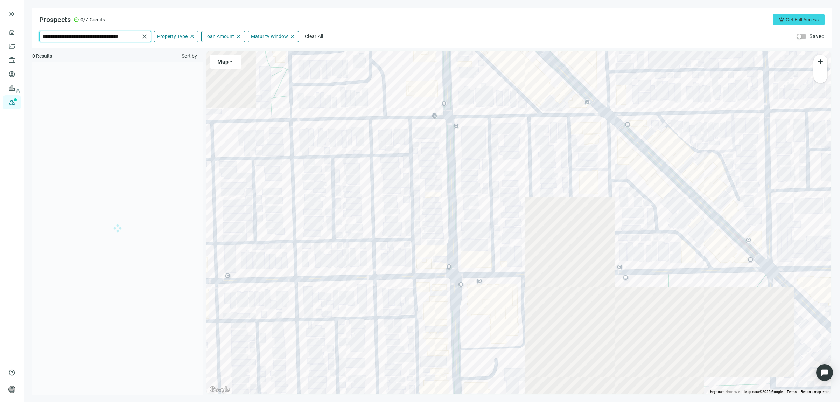
click at [107, 35] on input "**********" at bounding box center [90, 36] width 97 height 11
click at [144, 36] on span "close" at bounding box center [144, 36] width 7 height 7
click at [137, 36] on input "search" at bounding box center [90, 36] width 97 height 11
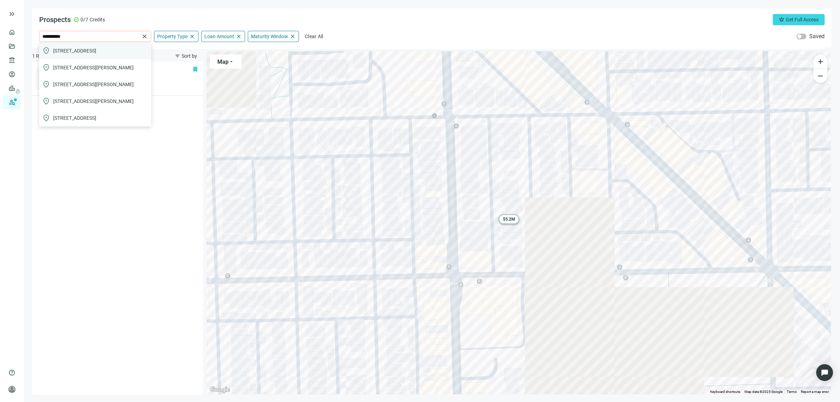
click at [69, 48] on span "[STREET_ADDRESS]" at bounding box center [74, 50] width 43 height 7
type input "**********"
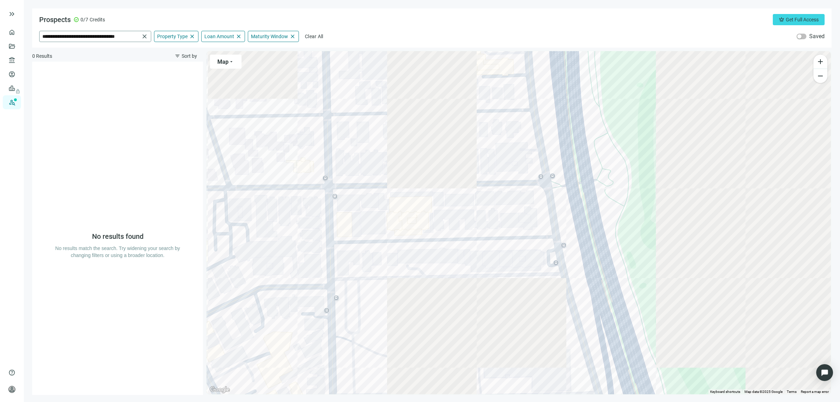
click at [144, 36] on span "close" at bounding box center [144, 36] width 7 height 7
click at [94, 48] on span "[STREET_ADDRESS]" at bounding box center [74, 50] width 43 height 7
type input "**********"
